Goal: Entertainment & Leisure: Browse casually

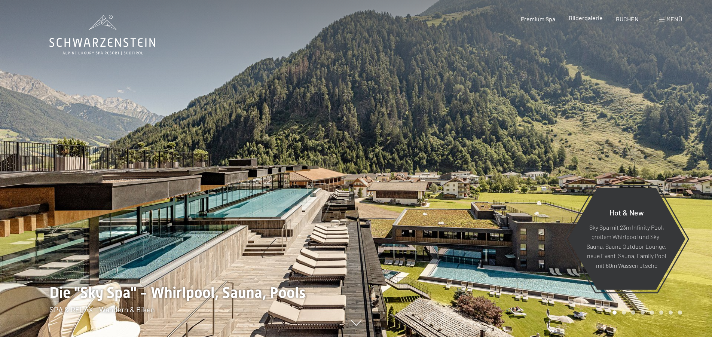
click at [583, 18] on span "Bildergalerie" at bounding box center [585, 17] width 34 height 7
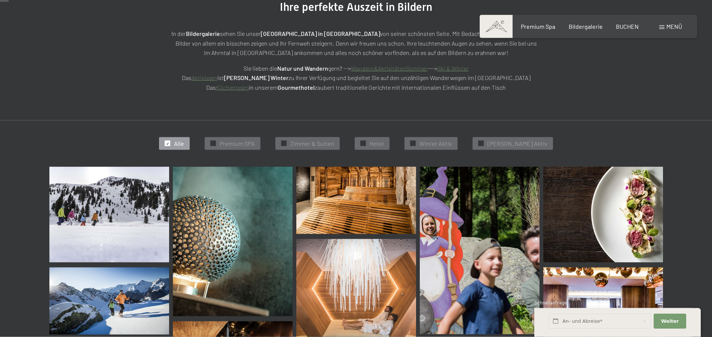
scroll to position [153, 0]
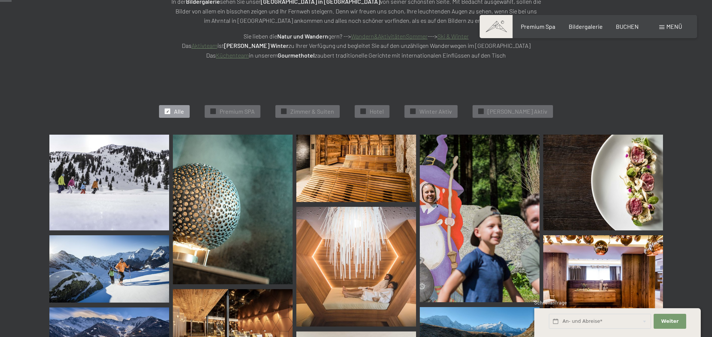
click at [150, 181] on img at bounding box center [109, 183] width 120 height 96
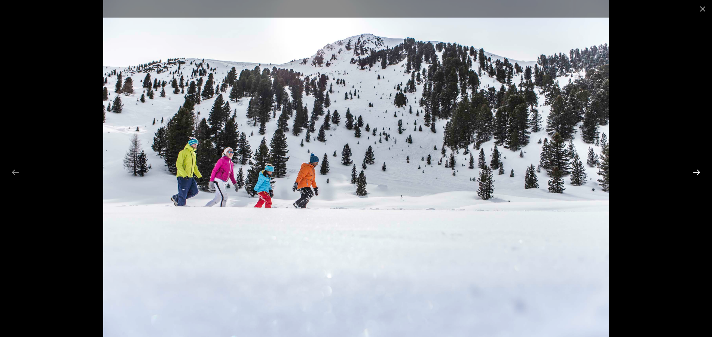
click at [694, 171] on button "Next slide" at bounding box center [696, 172] width 16 height 15
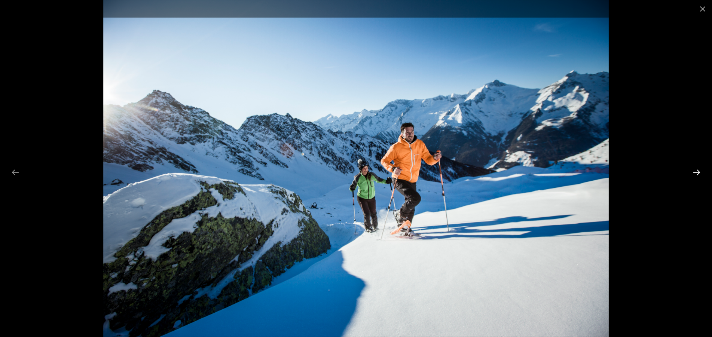
click at [694, 171] on button "Next slide" at bounding box center [696, 172] width 16 height 15
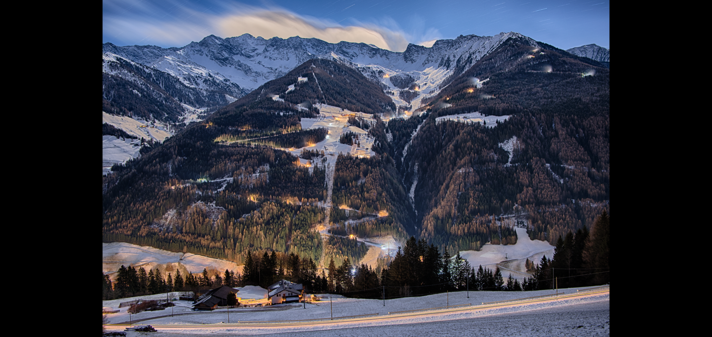
click at [694, 171] on button "Next slide" at bounding box center [700, 172] width 16 height 15
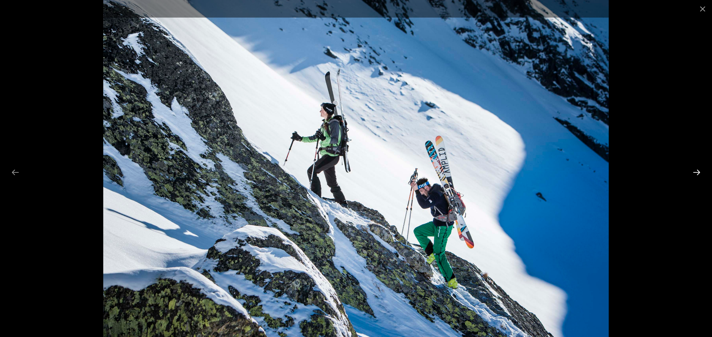
click at [694, 171] on button "Next slide" at bounding box center [696, 172] width 16 height 15
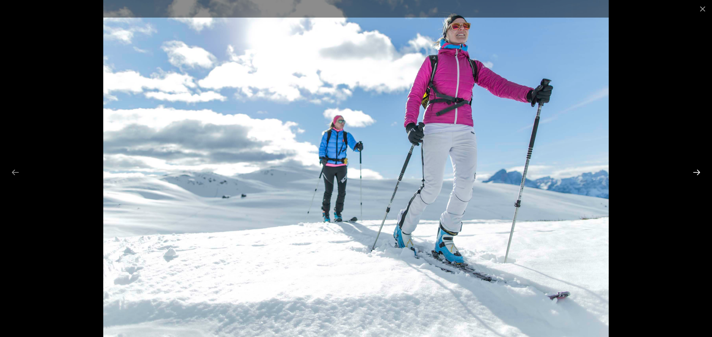
click at [694, 171] on button "Next slide" at bounding box center [696, 172] width 16 height 15
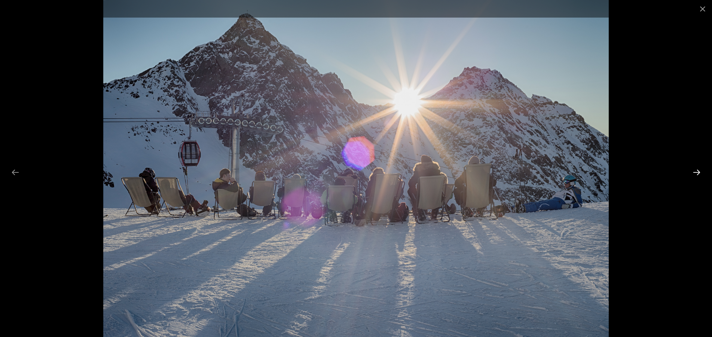
click at [694, 171] on button "Next slide" at bounding box center [696, 172] width 16 height 15
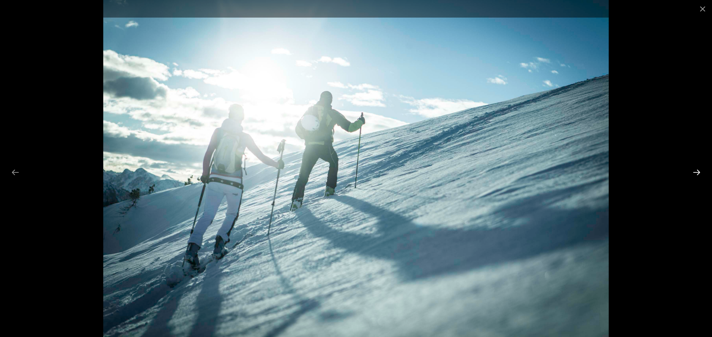
click at [694, 171] on button "Next slide" at bounding box center [696, 172] width 16 height 15
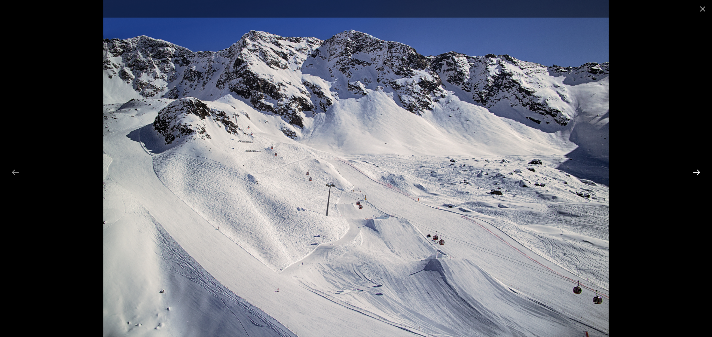
click at [694, 171] on button "Next slide" at bounding box center [696, 172] width 16 height 15
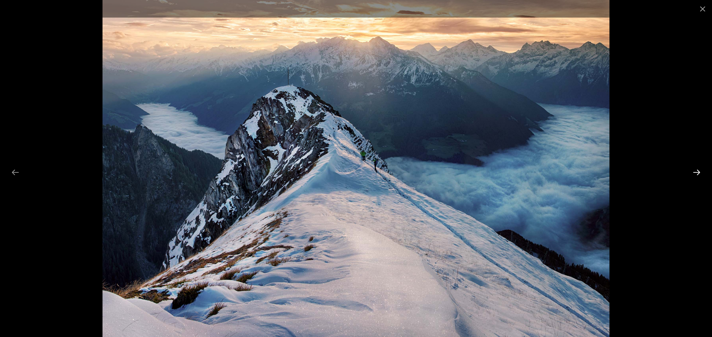
click at [694, 171] on button "Next slide" at bounding box center [696, 172] width 16 height 15
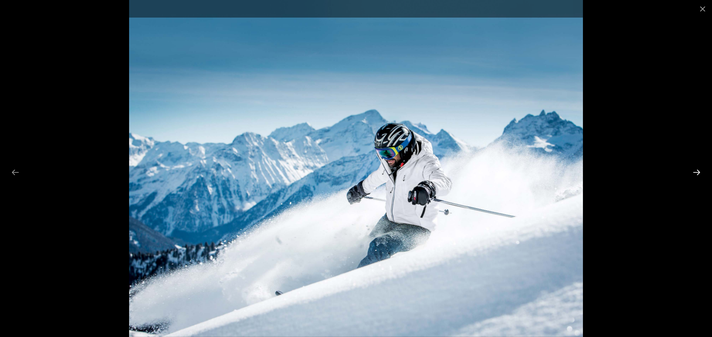
click at [694, 171] on button "Next slide" at bounding box center [696, 172] width 16 height 15
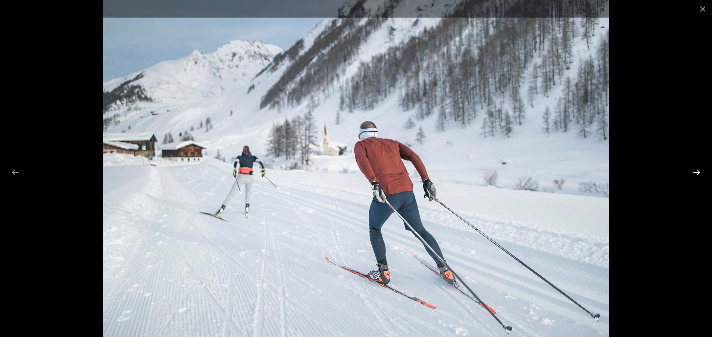
click at [694, 171] on button "Next slide" at bounding box center [696, 172] width 16 height 15
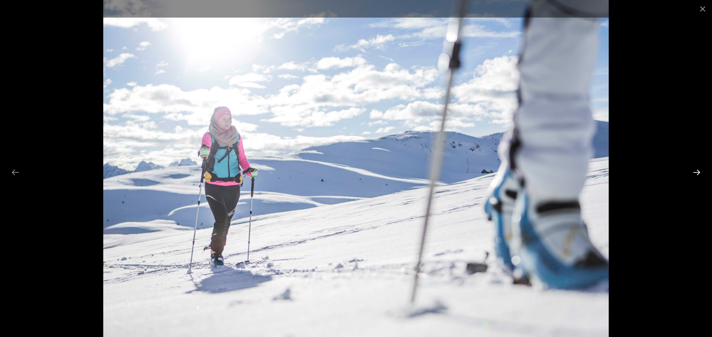
click at [694, 171] on button "Next slide" at bounding box center [696, 172] width 16 height 15
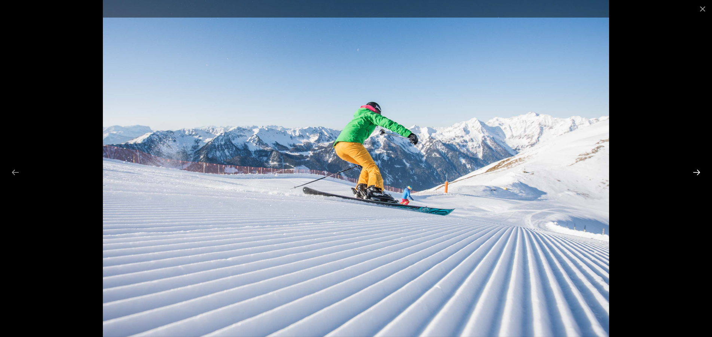
click at [694, 171] on button "Next slide" at bounding box center [696, 172] width 16 height 15
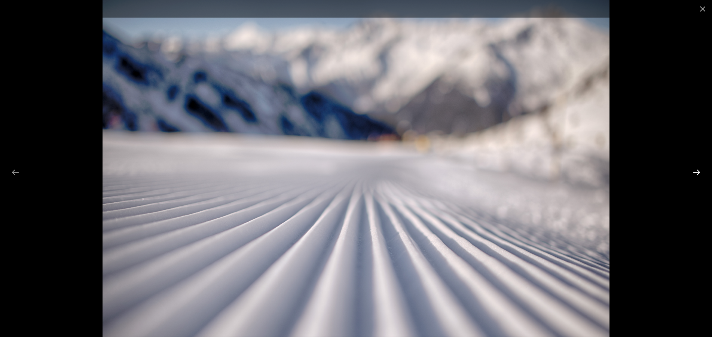
click at [694, 171] on button "Next slide" at bounding box center [696, 172] width 16 height 15
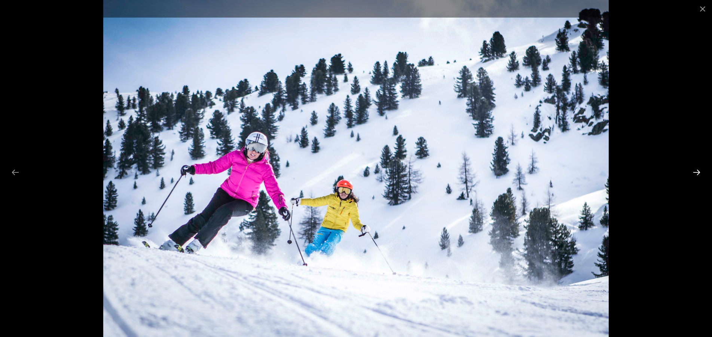
click at [694, 171] on button "Next slide" at bounding box center [696, 172] width 16 height 15
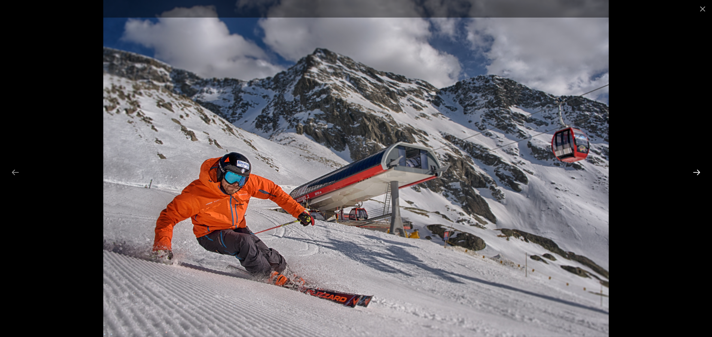
click at [694, 171] on button "Next slide" at bounding box center [696, 172] width 16 height 15
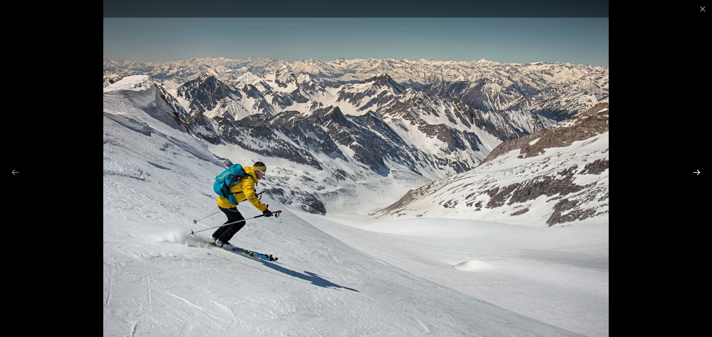
click at [694, 171] on button "Next slide" at bounding box center [696, 172] width 16 height 15
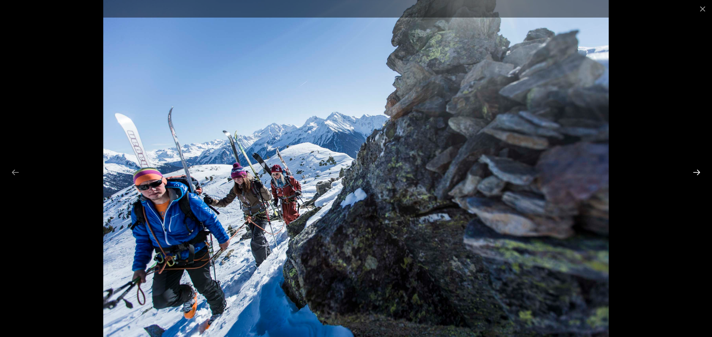
click at [694, 171] on button "Next slide" at bounding box center [696, 172] width 16 height 15
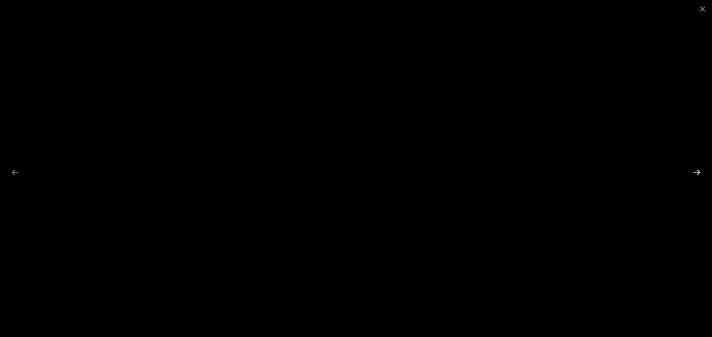
click at [694, 171] on button "Next slide" at bounding box center [696, 172] width 16 height 15
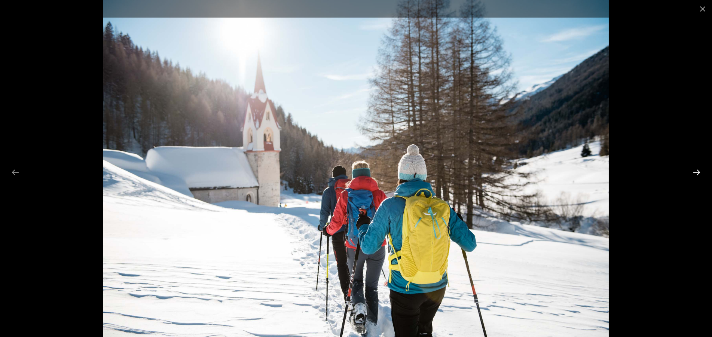
click at [694, 171] on button "Next slide" at bounding box center [696, 172] width 16 height 15
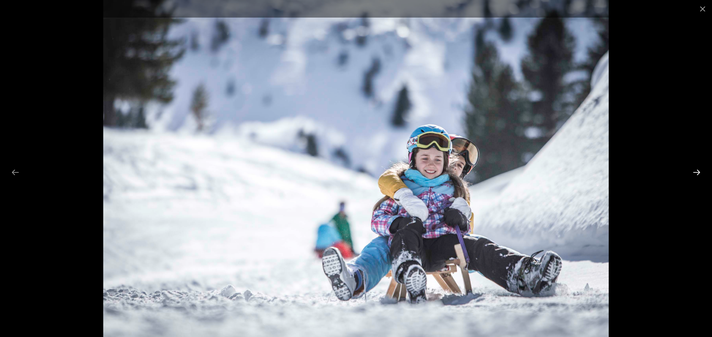
click at [694, 171] on button "Next slide" at bounding box center [696, 172] width 16 height 15
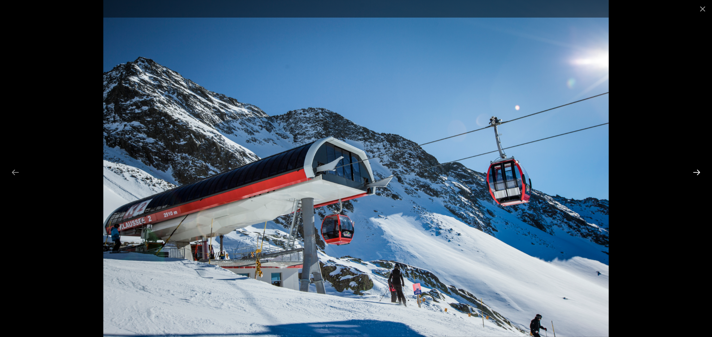
click at [694, 171] on button "Next slide" at bounding box center [696, 172] width 16 height 15
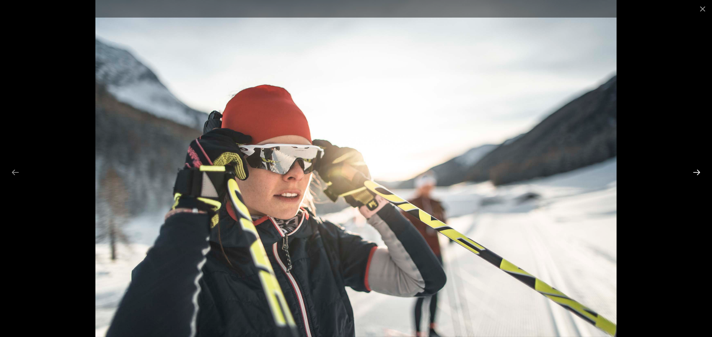
click at [694, 171] on button "Next slide" at bounding box center [696, 172] width 16 height 15
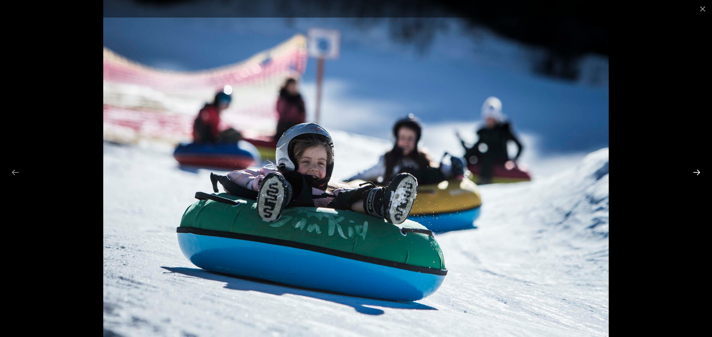
click at [694, 171] on button "Next slide" at bounding box center [696, 172] width 16 height 15
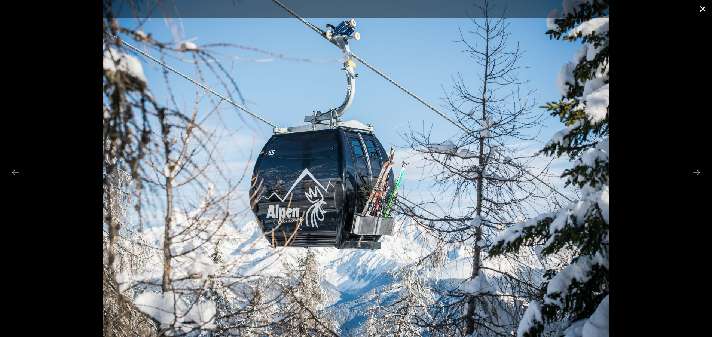
click at [703, 9] on button "Close gallery" at bounding box center [702, 9] width 19 height 18
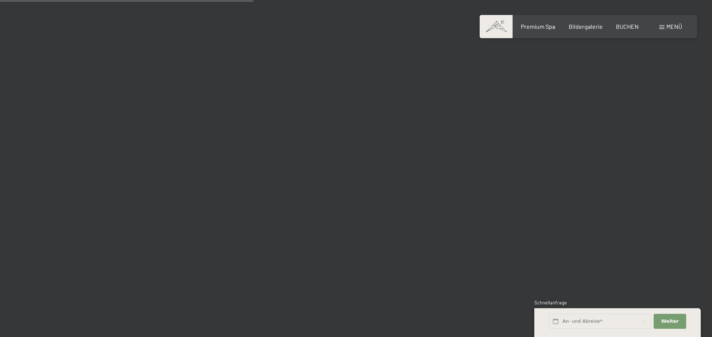
scroll to position [3357, 0]
